Goal: Transaction & Acquisition: Purchase product/service

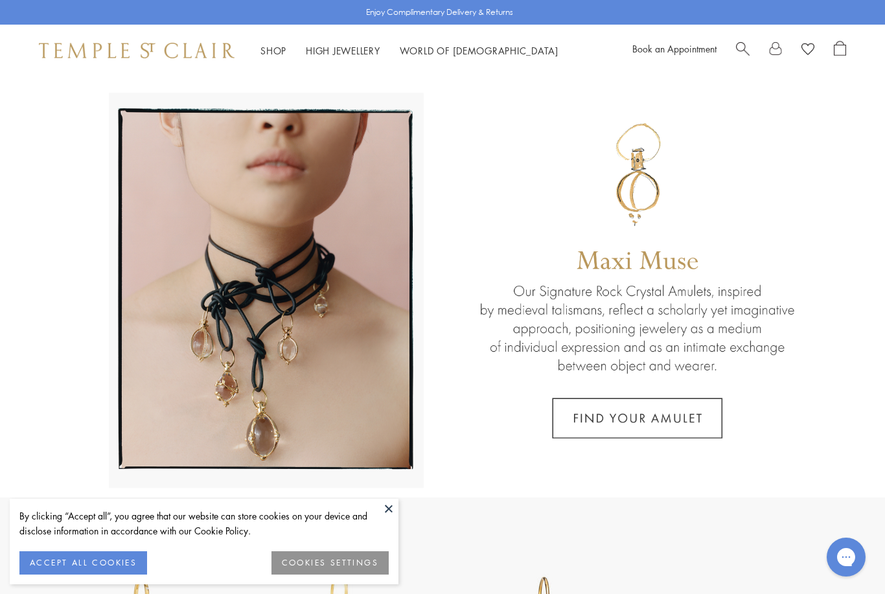
click at [271, 54] on link "Shop Shop" at bounding box center [273, 50] width 26 height 13
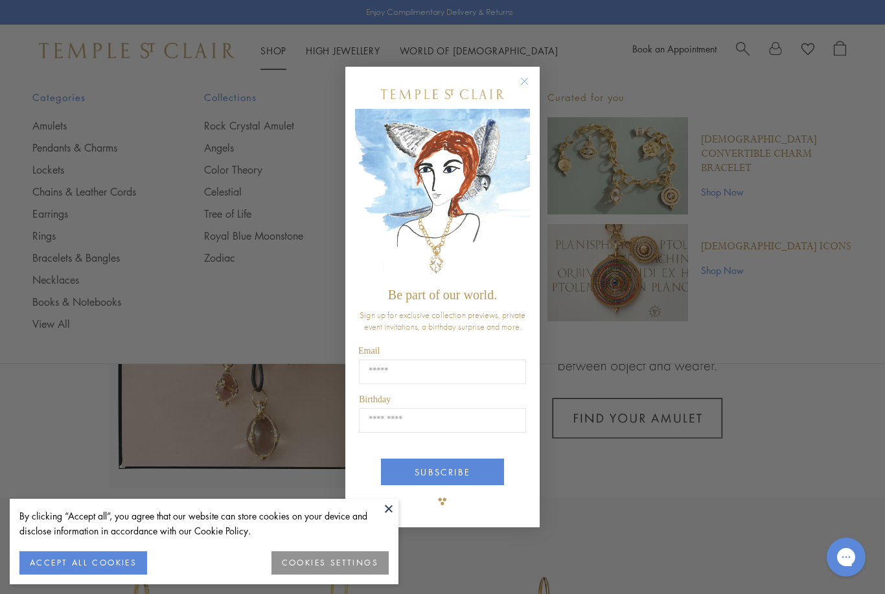
click at [526, 86] on circle "Close dialog" at bounding box center [525, 81] width 16 height 16
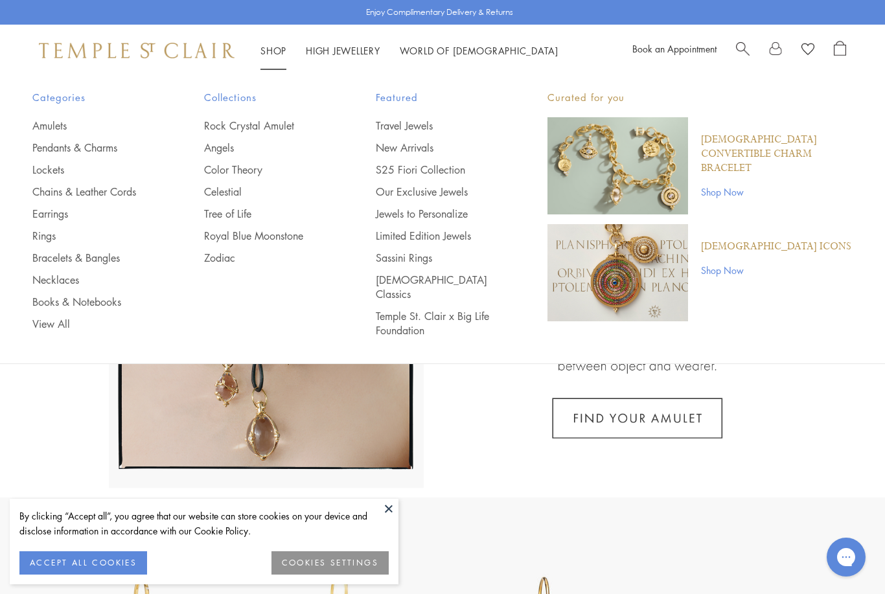
click at [274, 49] on link "Shop Shop" at bounding box center [273, 50] width 26 height 13
click at [90, 257] on link "Bracelets & Bangles" at bounding box center [92, 258] width 120 height 14
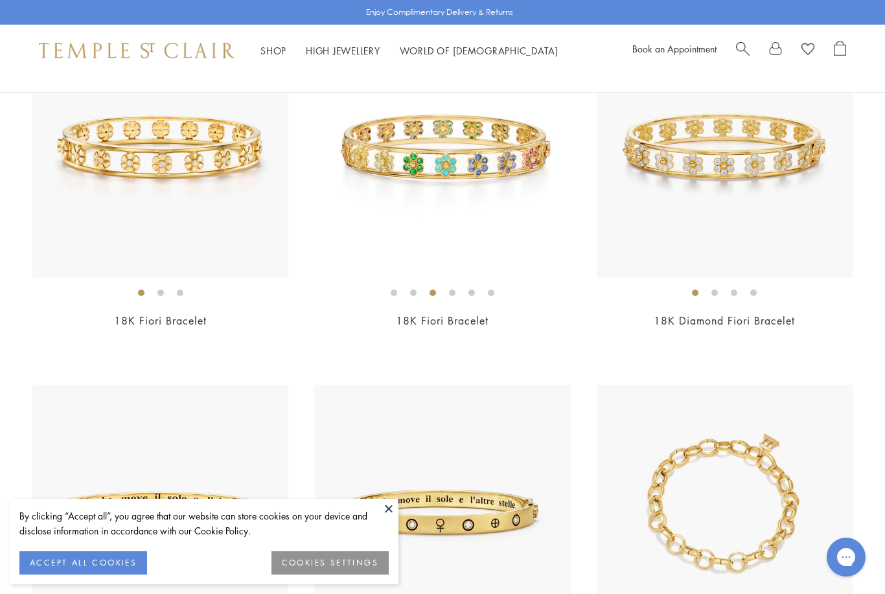
scroll to position [165, 0]
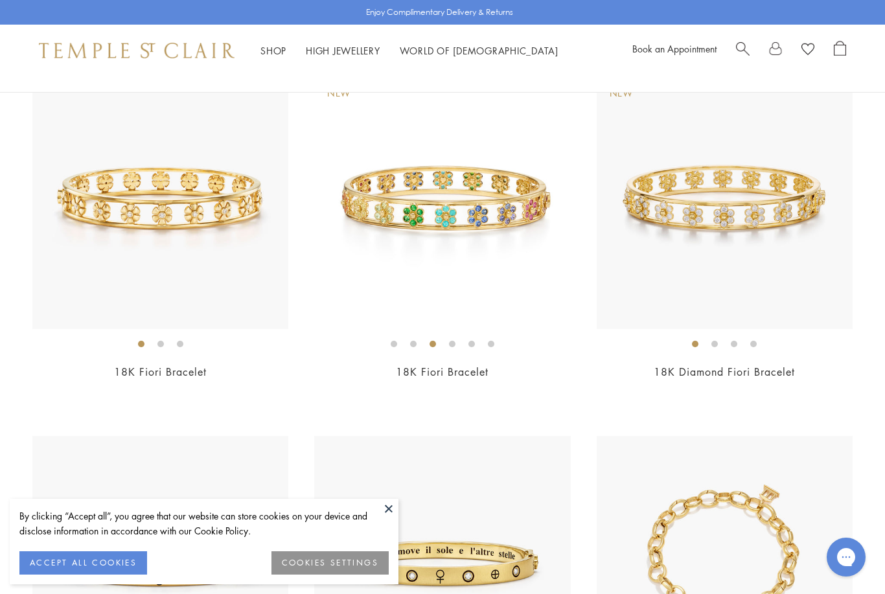
click at [240, 268] on img at bounding box center [160, 201] width 256 height 256
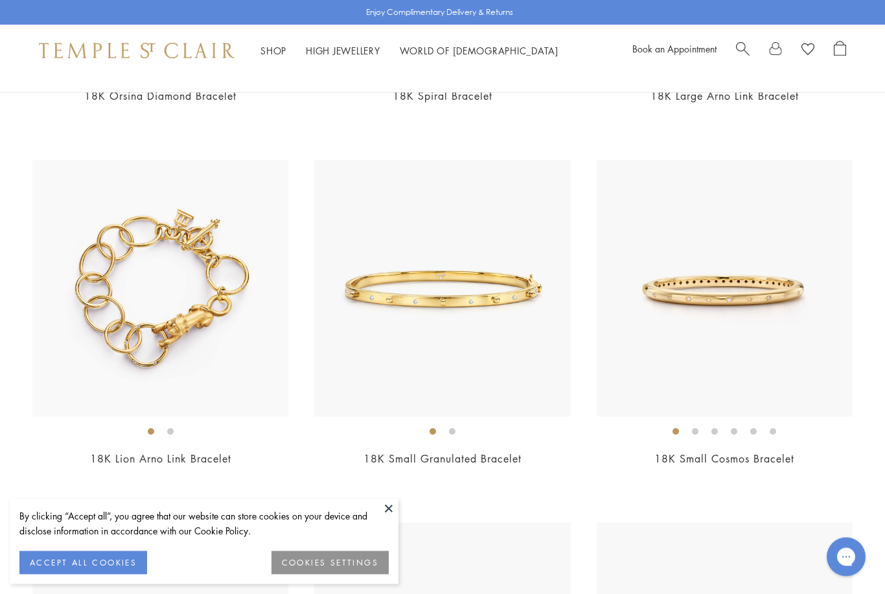
scroll to position [1907, 0]
click at [810, 330] on img at bounding box center [725, 288] width 256 height 256
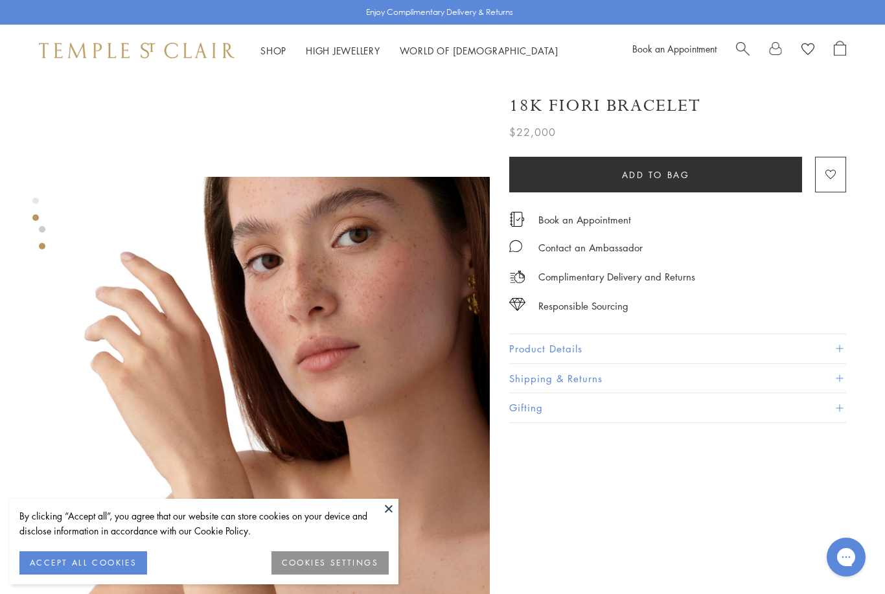
scroll to position [347, 0]
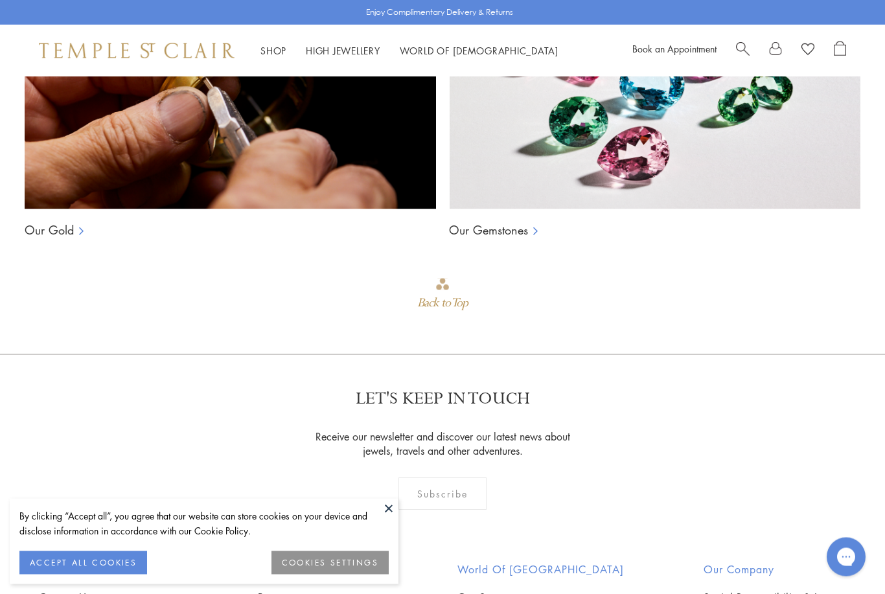
scroll to position [1022, 0]
